Goal: Use online tool/utility: Utilize a website feature to perform a specific function

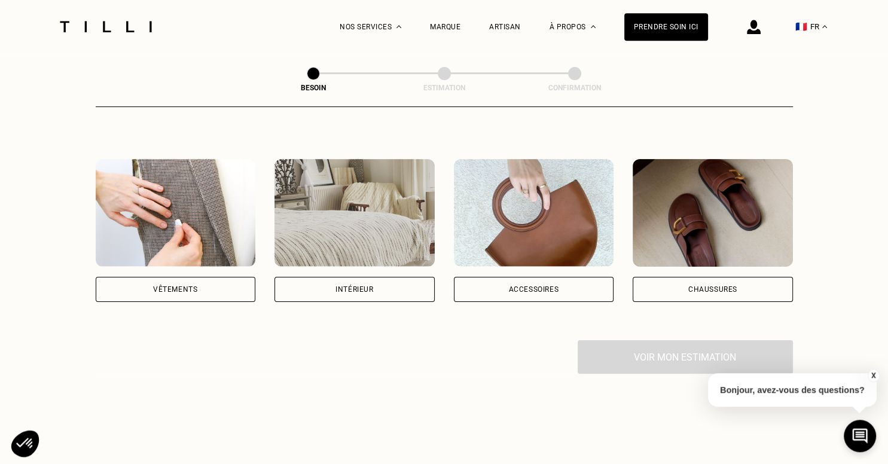
scroll to position [198, 0]
click at [507, 276] on div "Accessoires" at bounding box center [534, 288] width 160 height 25
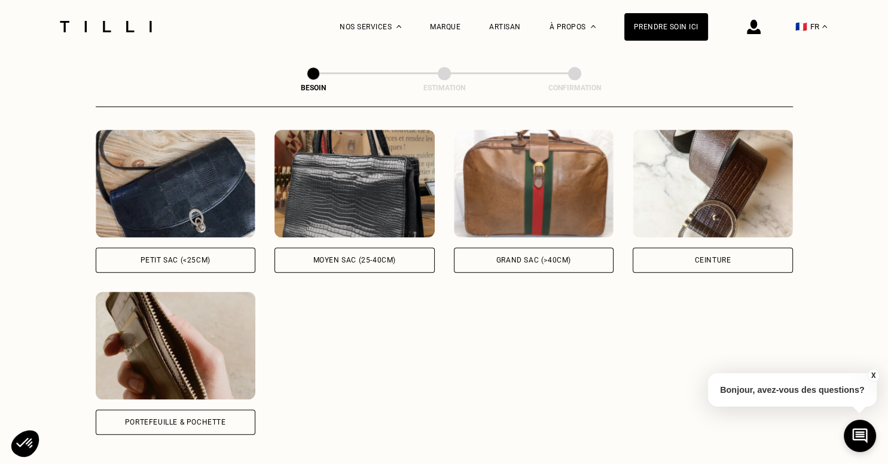
scroll to position [556, 0]
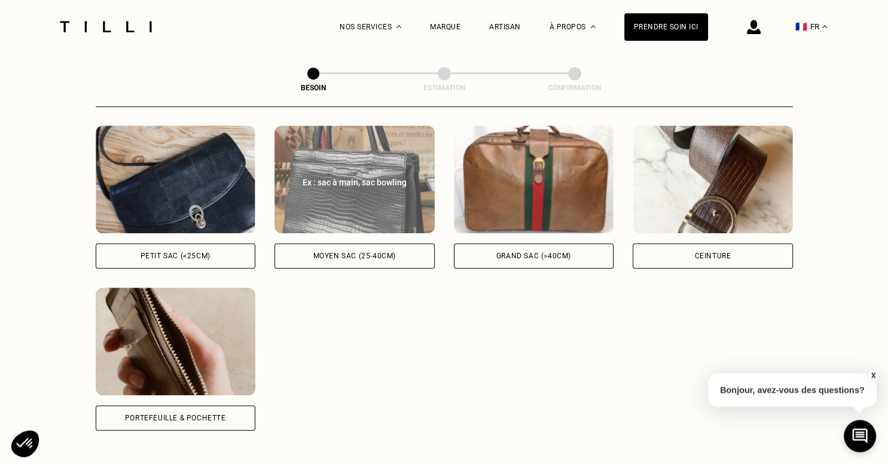
click at [379, 252] on div "Moyen sac (25-40cm)" at bounding box center [355, 255] width 83 height 7
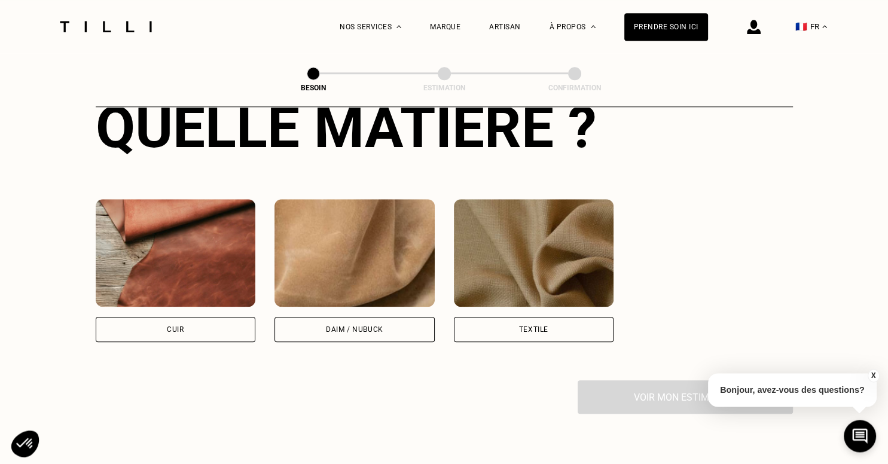
scroll to position [970, 0]
click at [509, 288] on img at bounding box center [534, 253] width 160 height 108
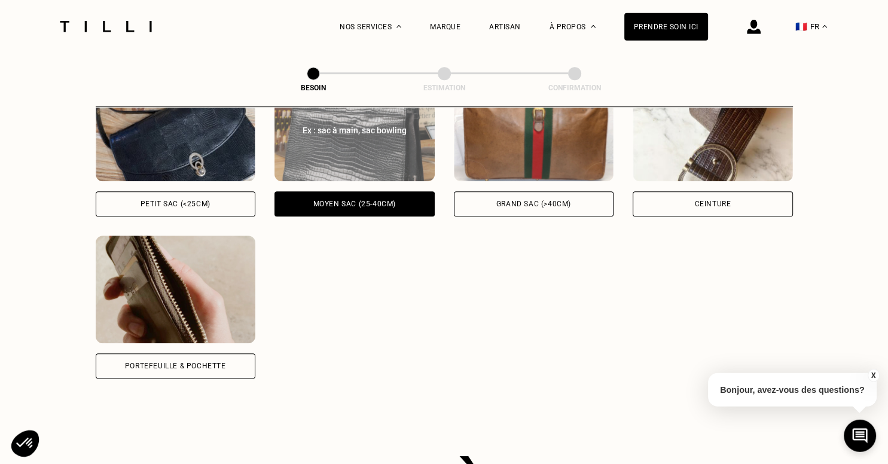
scroll to position [607, 0]
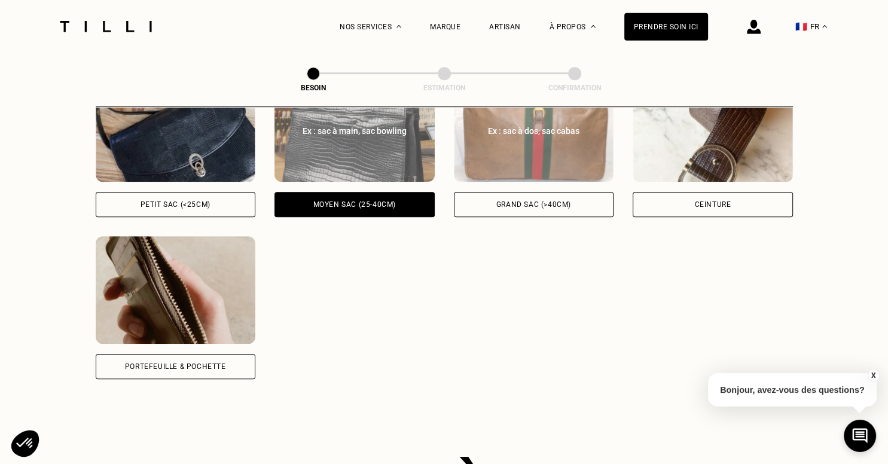
click at [549, 201] on div "Grand sac (>40cm)" at bounding box center [534, 204] width 75 height 7
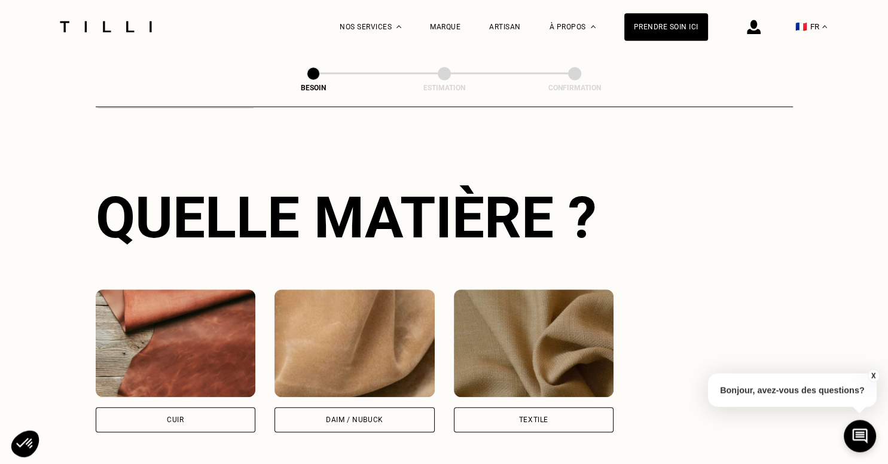
scroll to position [886, 0]
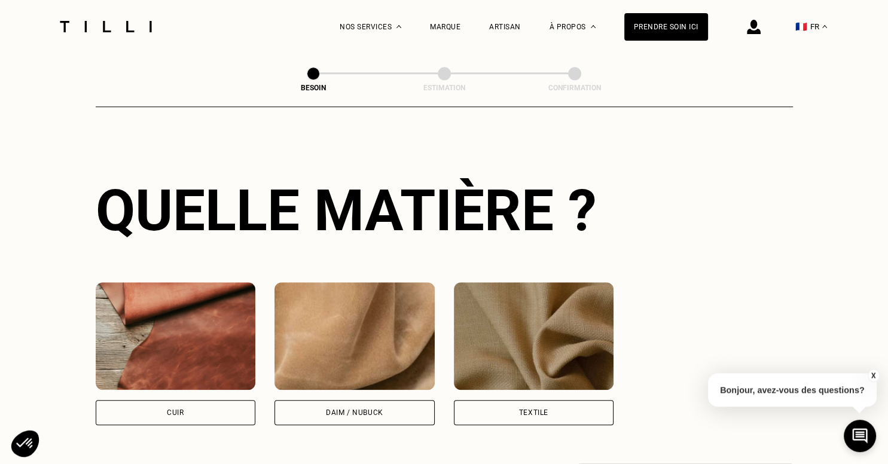
click at [499, 374] on img at bounding box center [534, 336] width 160 height 108
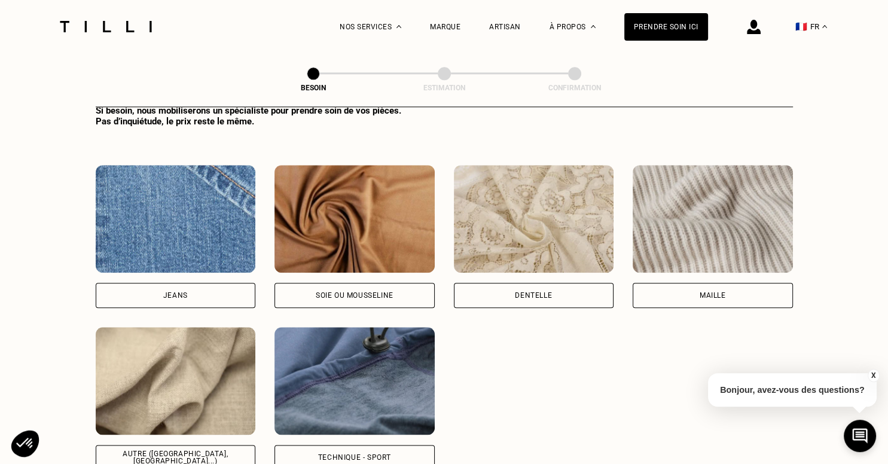
scroll to position [1357, 0]
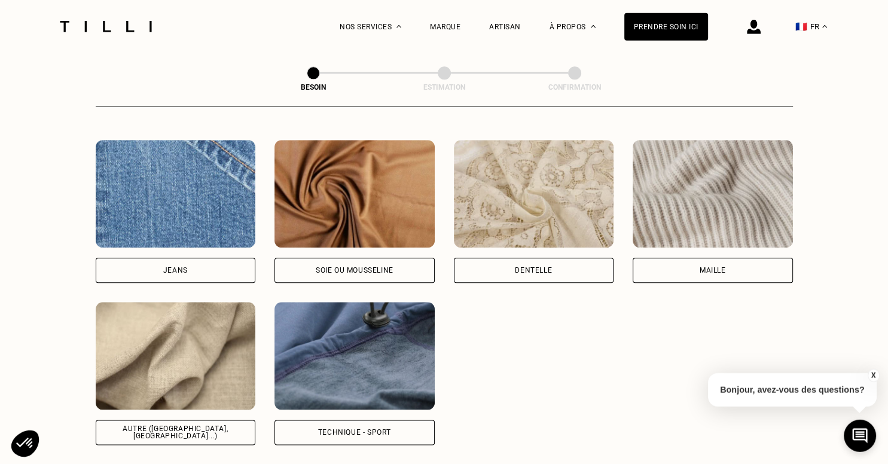
click at [393, 373] on img at bounding box center [355, 357] width 160 height 108
select select "FR"
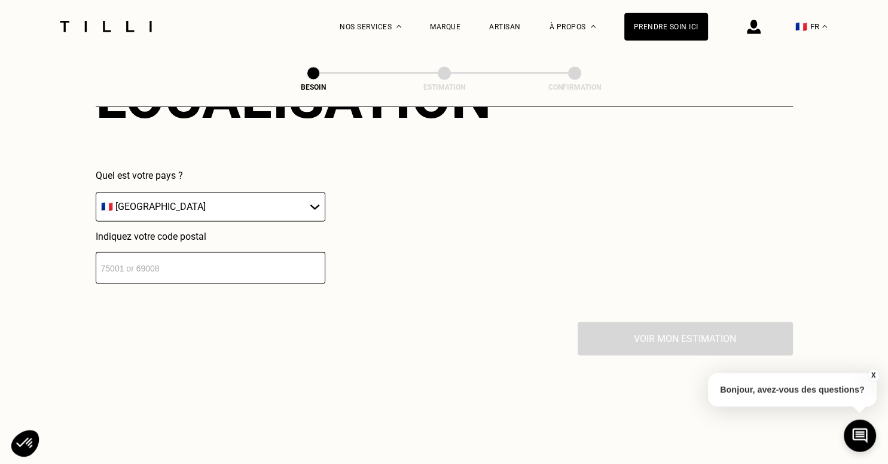
scroll to position [1819, 0]
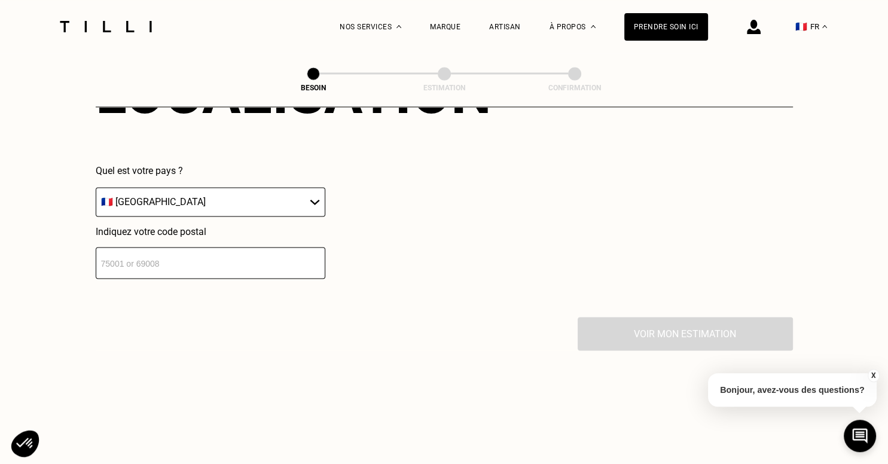
click at [222, 264] on input "number" at bounding box center [211, 263] width 230 height 32
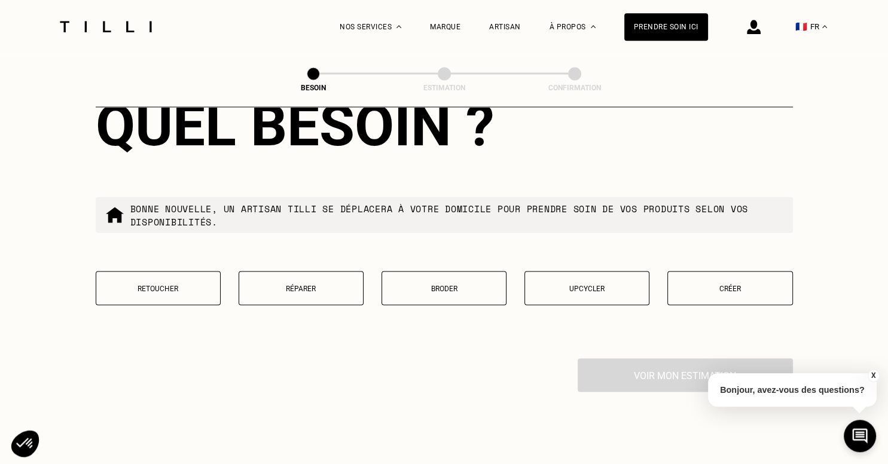
scroll to position [2089, 0]
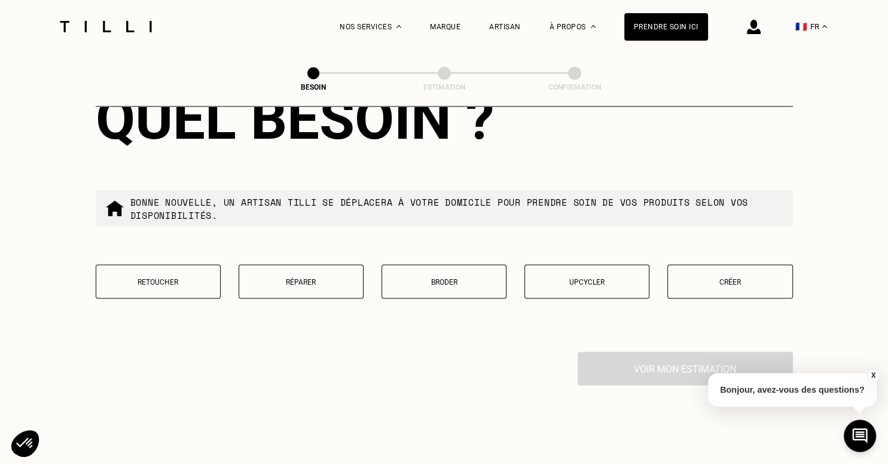
type input "94000"
click at [276, 279] on p "Réparer" at bounding box center [301, 282] width 112 height 8
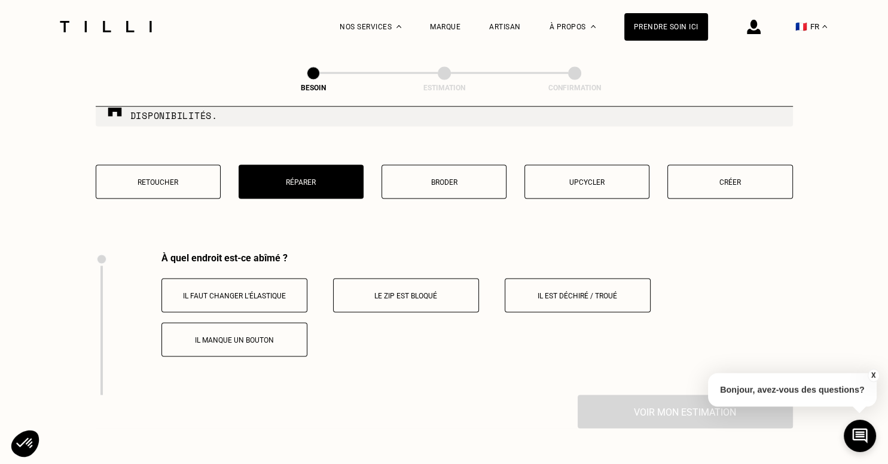
scroll to position [2189, 0]
click at [540, 281] on button "Il est déchiré / troué" at bounding box center [578, 296] width 146 height 34
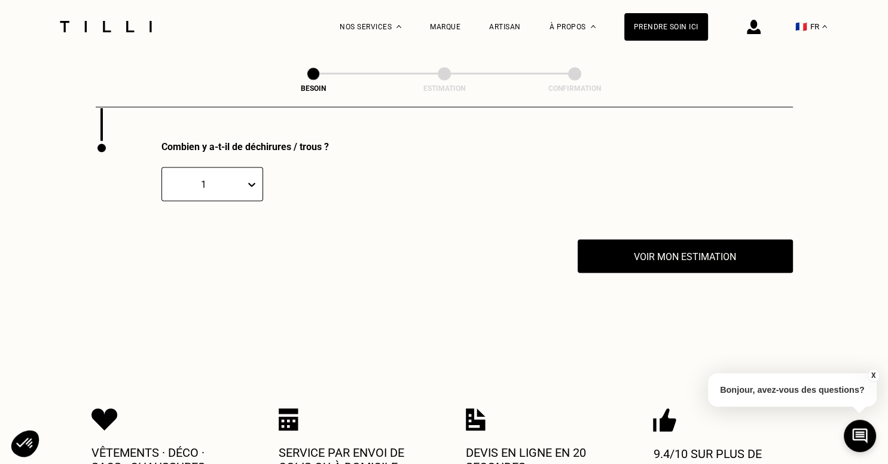
scroll to position [2445, 0]
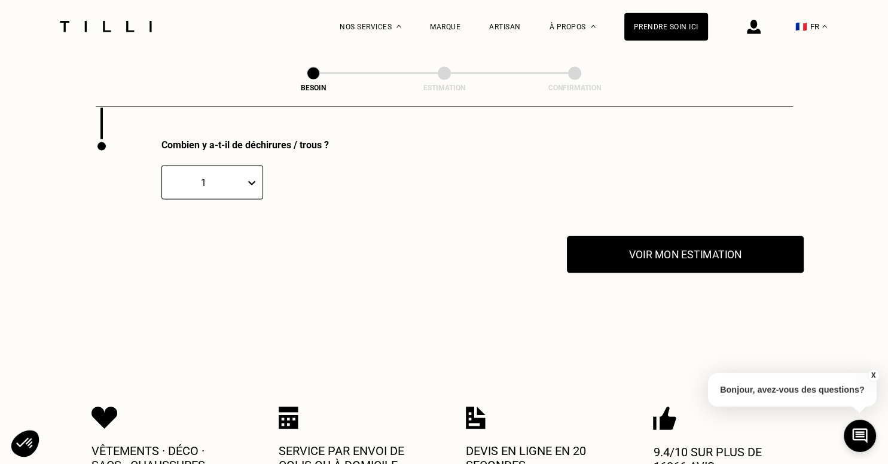
click at [626, 252] on button "Voir mon estimation" at bounding box center [685, 254] width 237 height 37
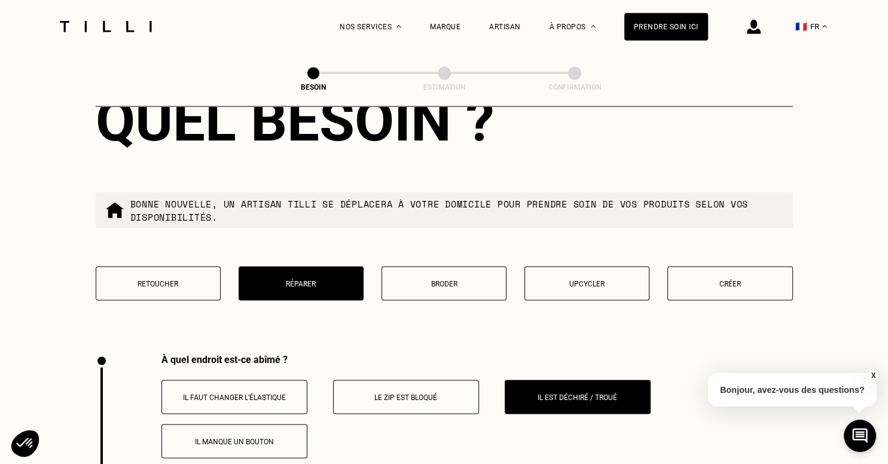
scroll to position [2087, 0]
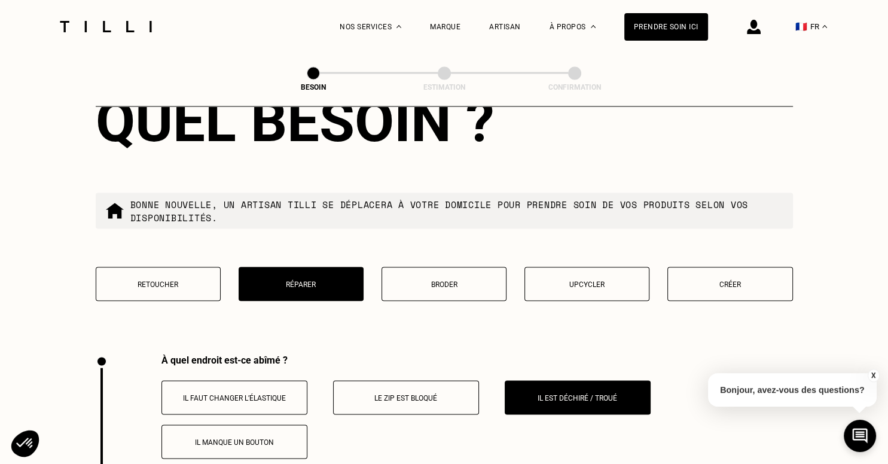
click at [188, 281] on p "Retoucher" at bounding box center [158, 285] width 112 height 8
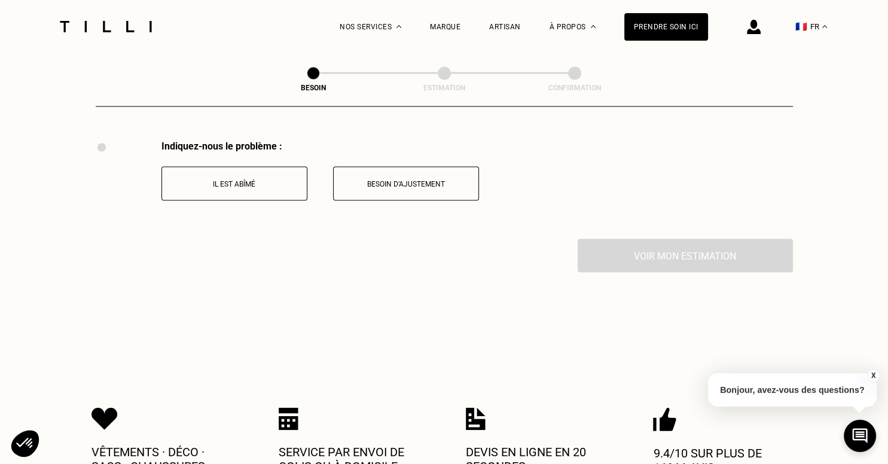
scroll to position [2302, 0]
click at [252, 193] on button "Il est abîmé" at bounding box center [235, 183] width 146 height 34
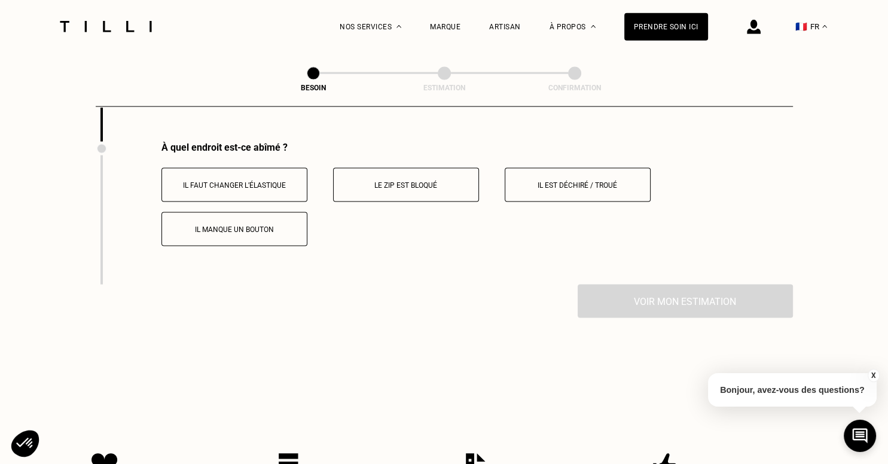
scroll to position [2401, 0]
click at [537, 179] on p "Il est déchiré / troué" at bounding box center [578, 183] width 133 height 8
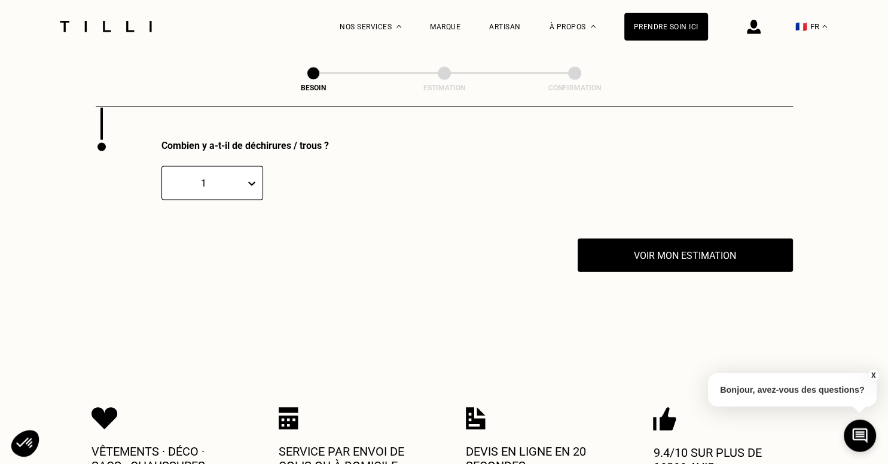
scroll to position [2544, 0]
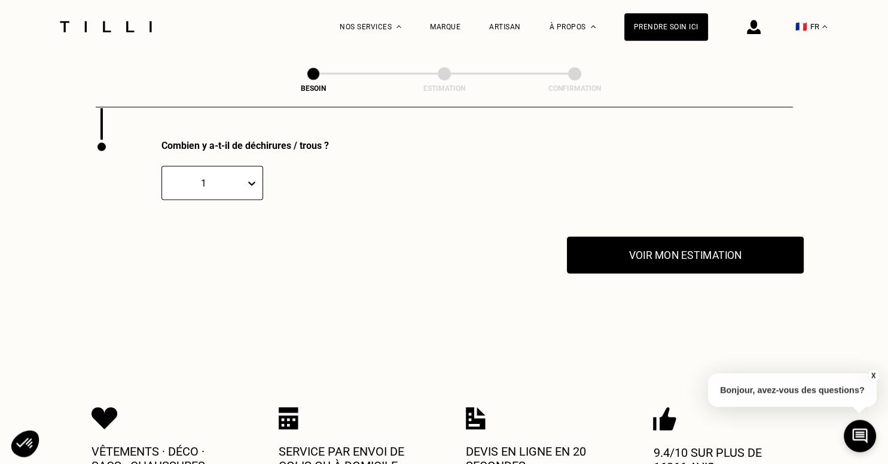
click at [627, 244] on button "Voir mon estimation" at bounding box center [685, 254] width 237 height 37
